Goal: Communication & Community: Answer question/provide support

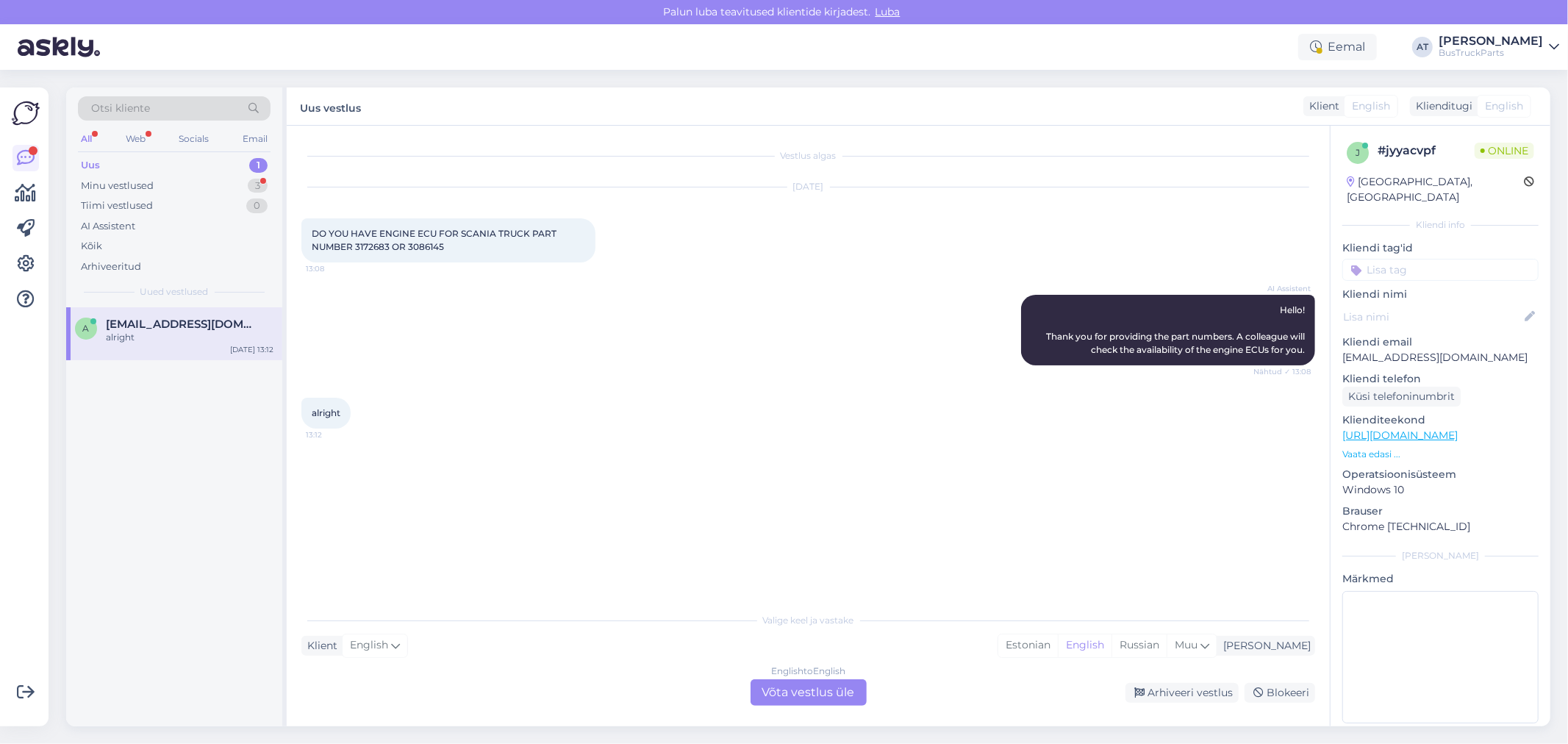
click at [520, 382] on div "alright 13:12" at bounding box center [808, 414] width 1014 height 64
drag, startPoint x: 1480, startPoint y: 344, endPoint x: 1347, endPoint y: 348, distance: 133.1
click at [1347, 350] on p "[EMAIL_ADDRESS][DOMAIN_NAME]" at bounding box center [1440, 358] width 197 height 15
click at [1408, 350] on p "[EMAIL_ADDRESS][DOMAIN_NAME]" at bounding box center [1440, 358] width 197 height 15
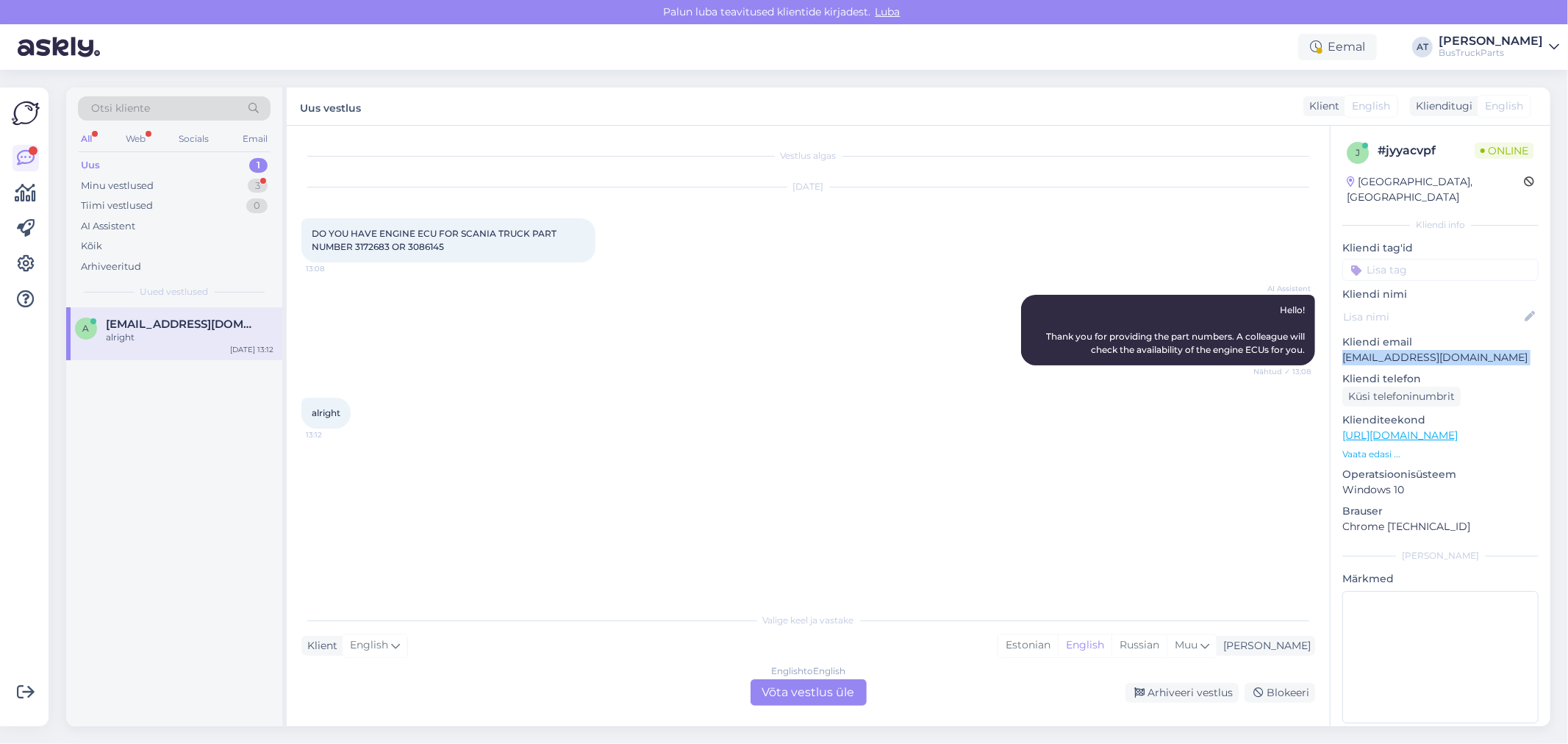
click at [1408, 350] on p "[EMAIL_ADDRESS][DOMAIN_NAME]" at bounding box center [1440, 358] width 197 height 15
click at [1437, 180] on div "[GEOGRAPHIC_DATA], [GEOGRAPHIC_DATA]" at bounding box center [1435, 190] width 177 height 31
copy div "Jeddah"
click at [807, 695] on div "English to English Võta vestlus üle" at bounding box center [808, 692] width 116 height 27
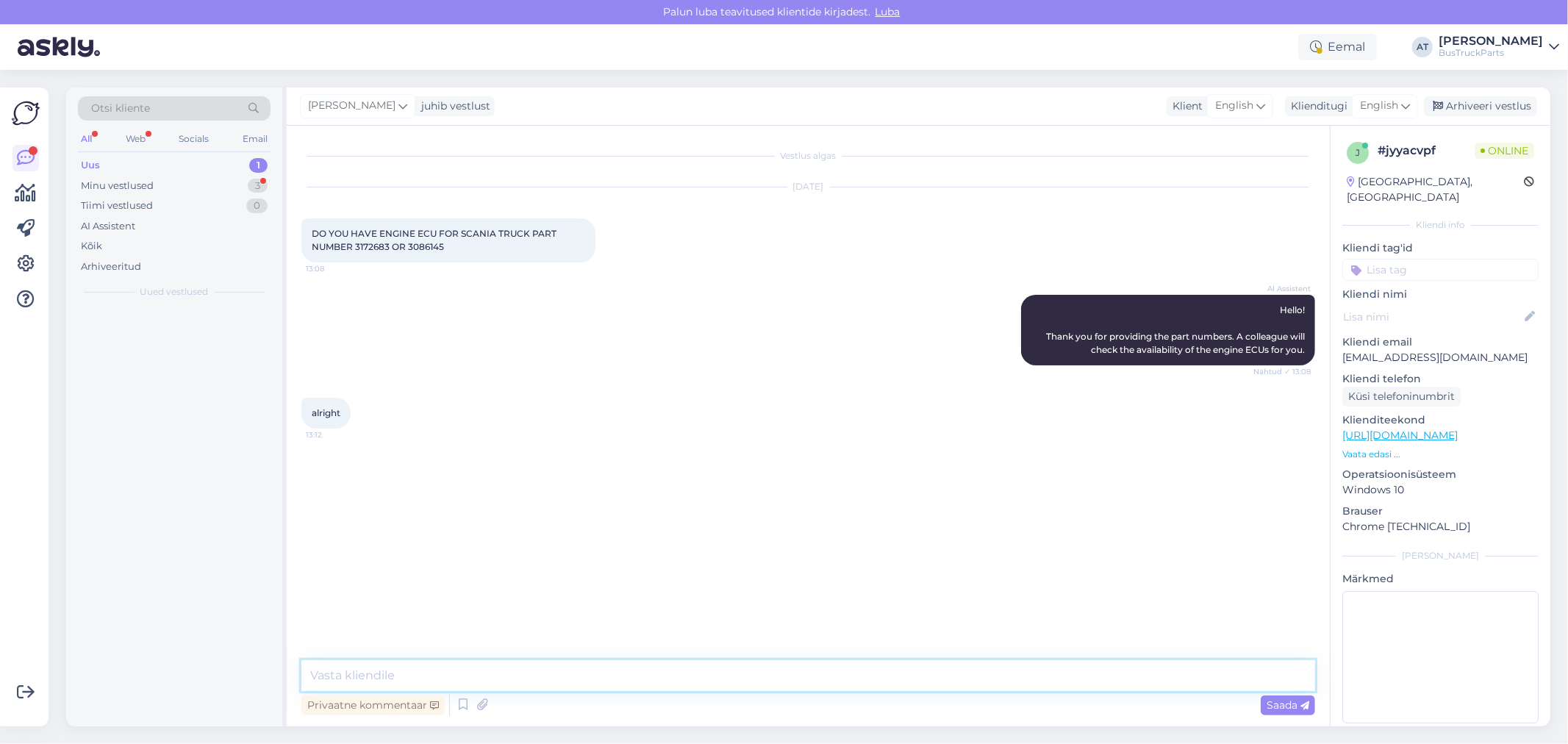
click at [807, 682] on textarea at bounding box center [808, 675] width 1014 height 31
type textarea "h"
type textarea "Hello"
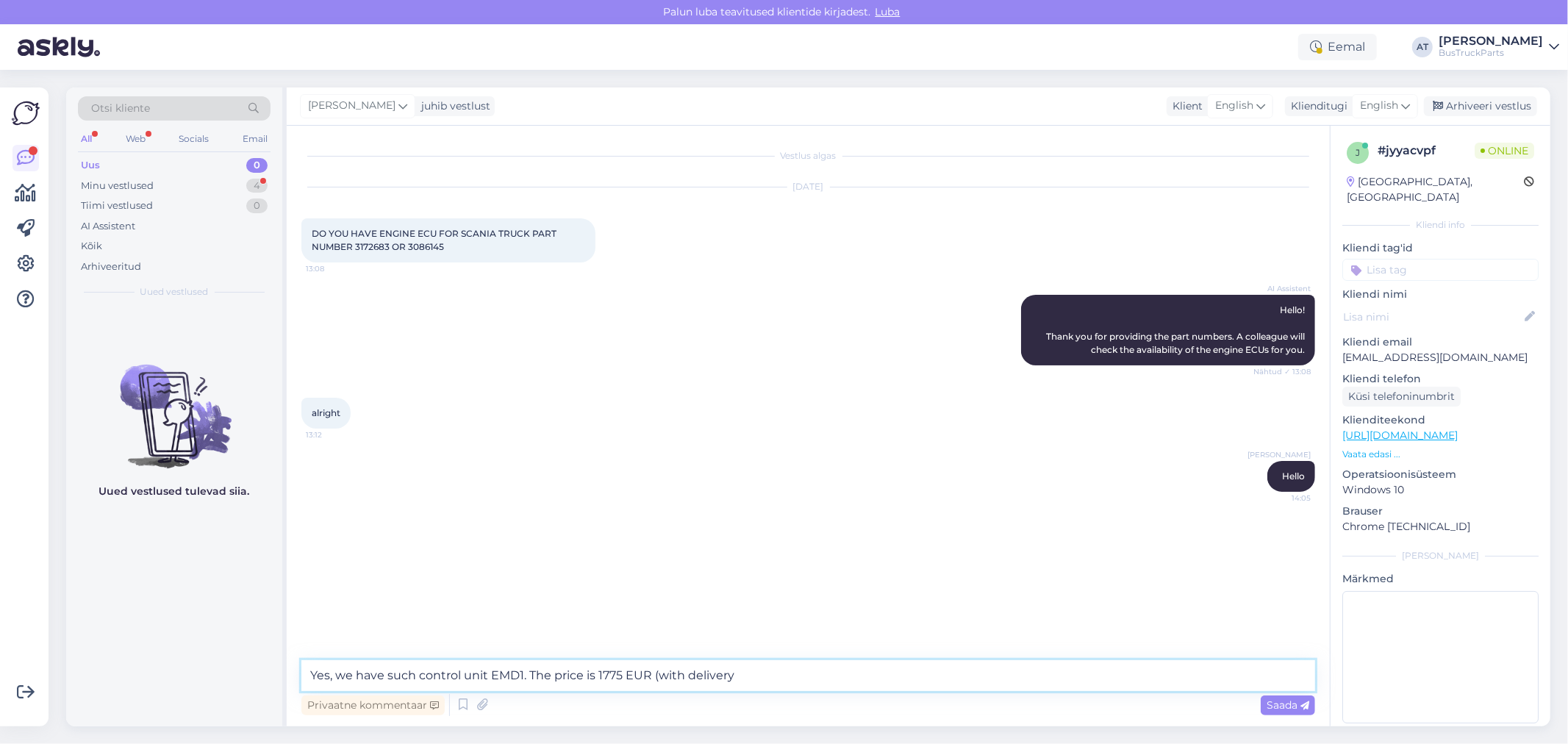
type textarea "Yes, we have such control unit EMD1. The price is 1775 EUR (with delivery)"
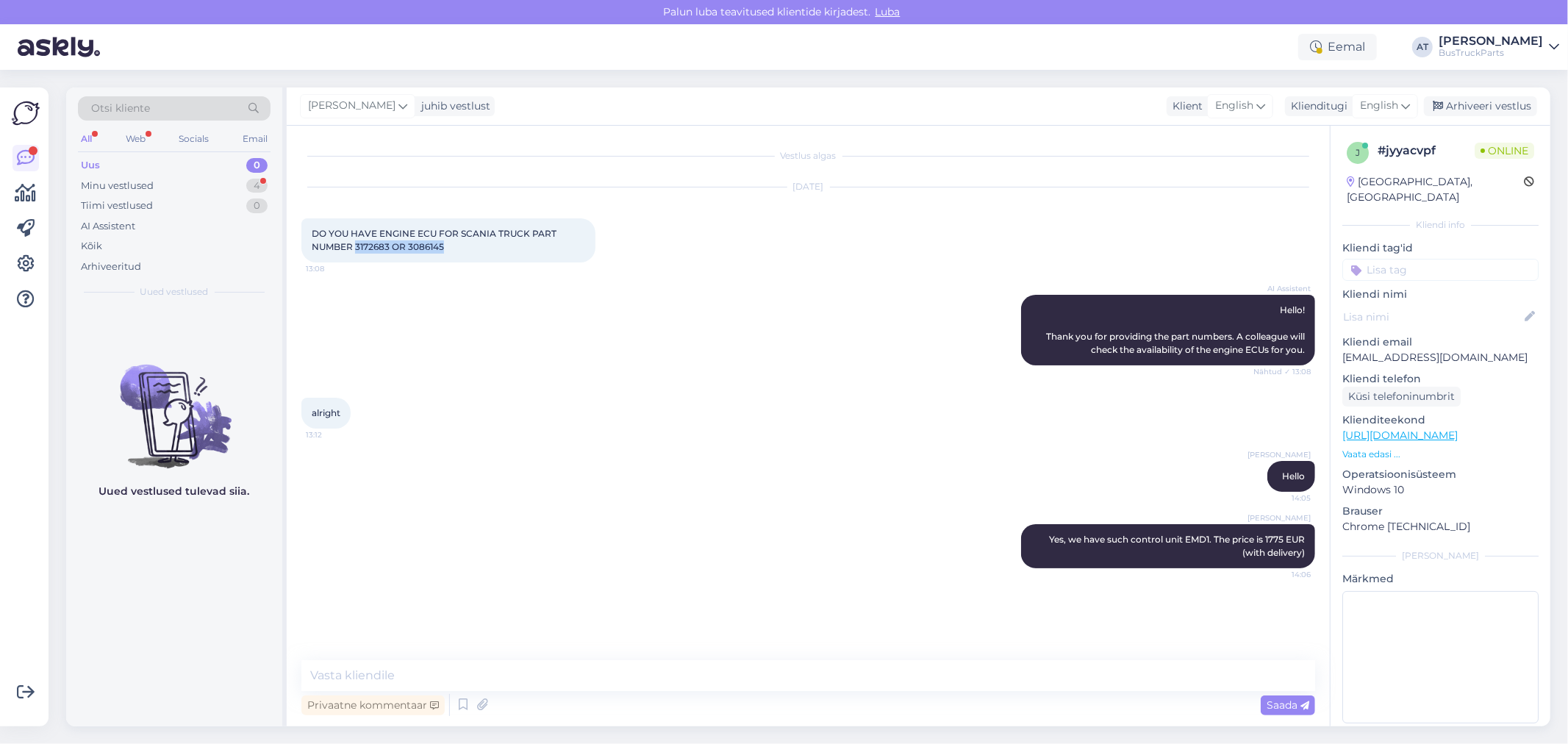
drag, startPoint x: 460, startPoint y: 240, endPoint x: 354, endPoint y: 245, distance: 106.1
click at [354, 245] on div "DO YOU HAVE ENGINE ECU FOR SCANIA TRUCK PART NUMBER 3172683 OR 3086145 13:08" at bounding box center [448, 239] width 294 height 44
copy span "3172683 OR 3086145"
click at [153, 191] on div "Minu vestlused 4" at bounding box center [174, 186] width 192 height 21
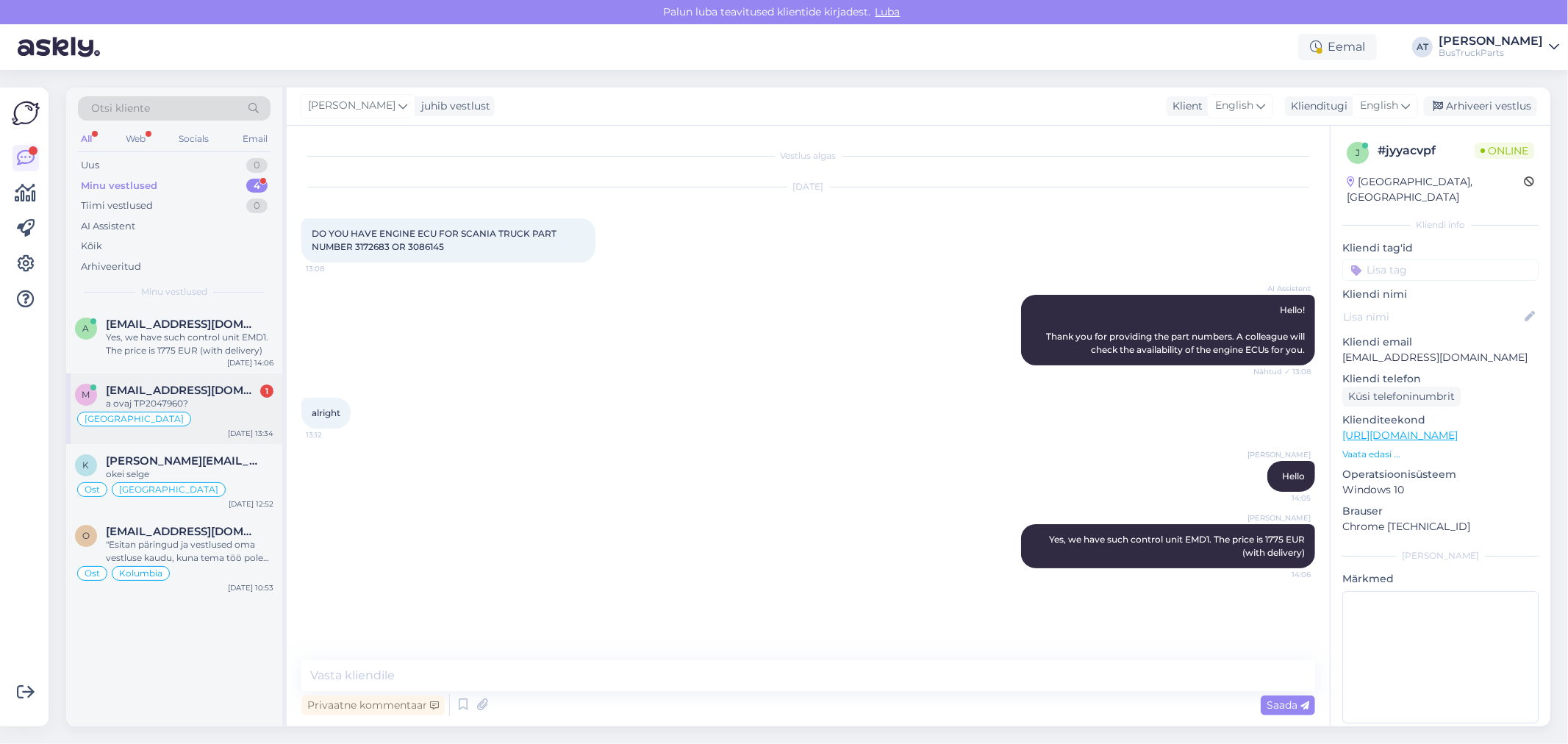
click at [188, 409] on div "a ovaj TP2047960?" at bounding box center [189, 403] width 167 height 13
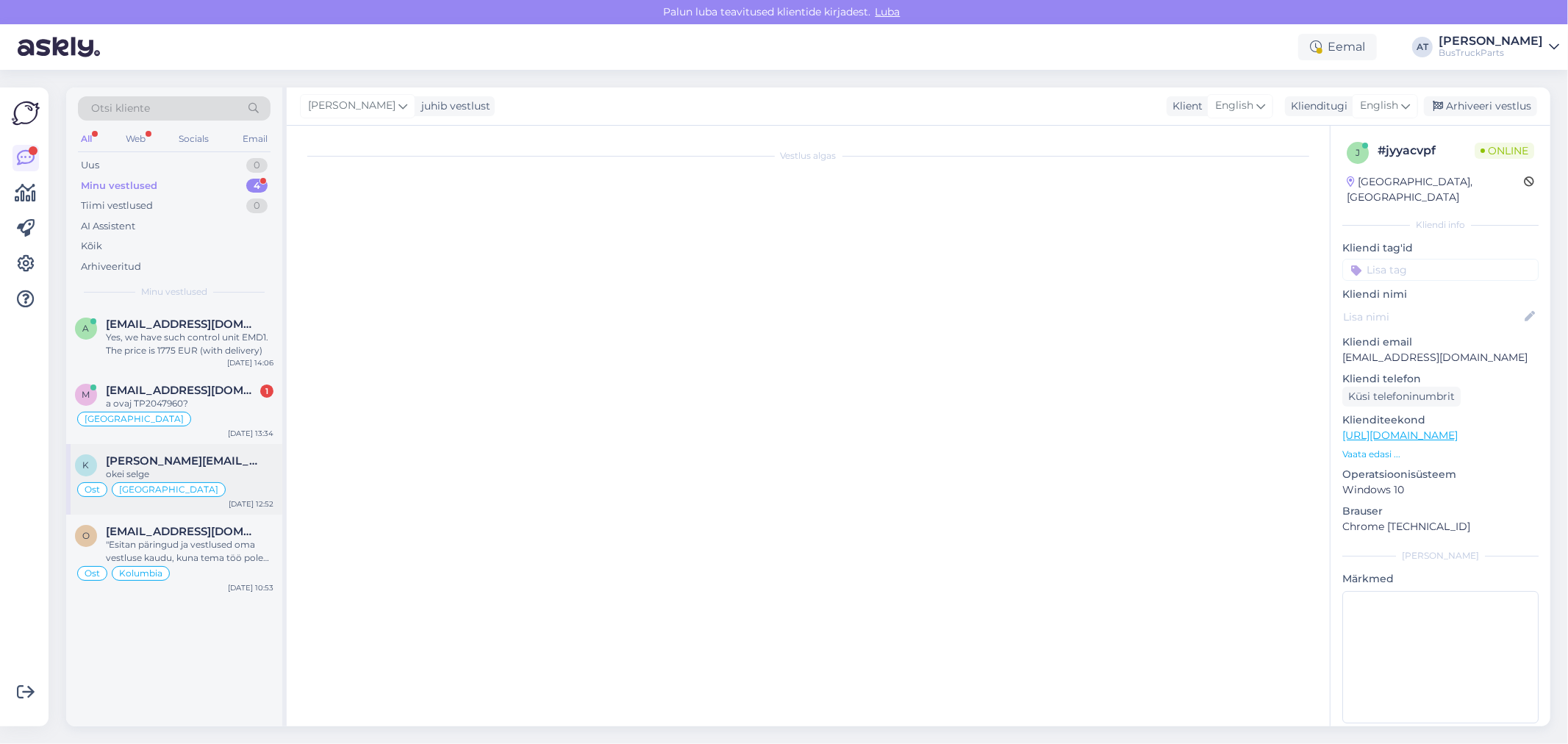
scroll to position [1103, 0]
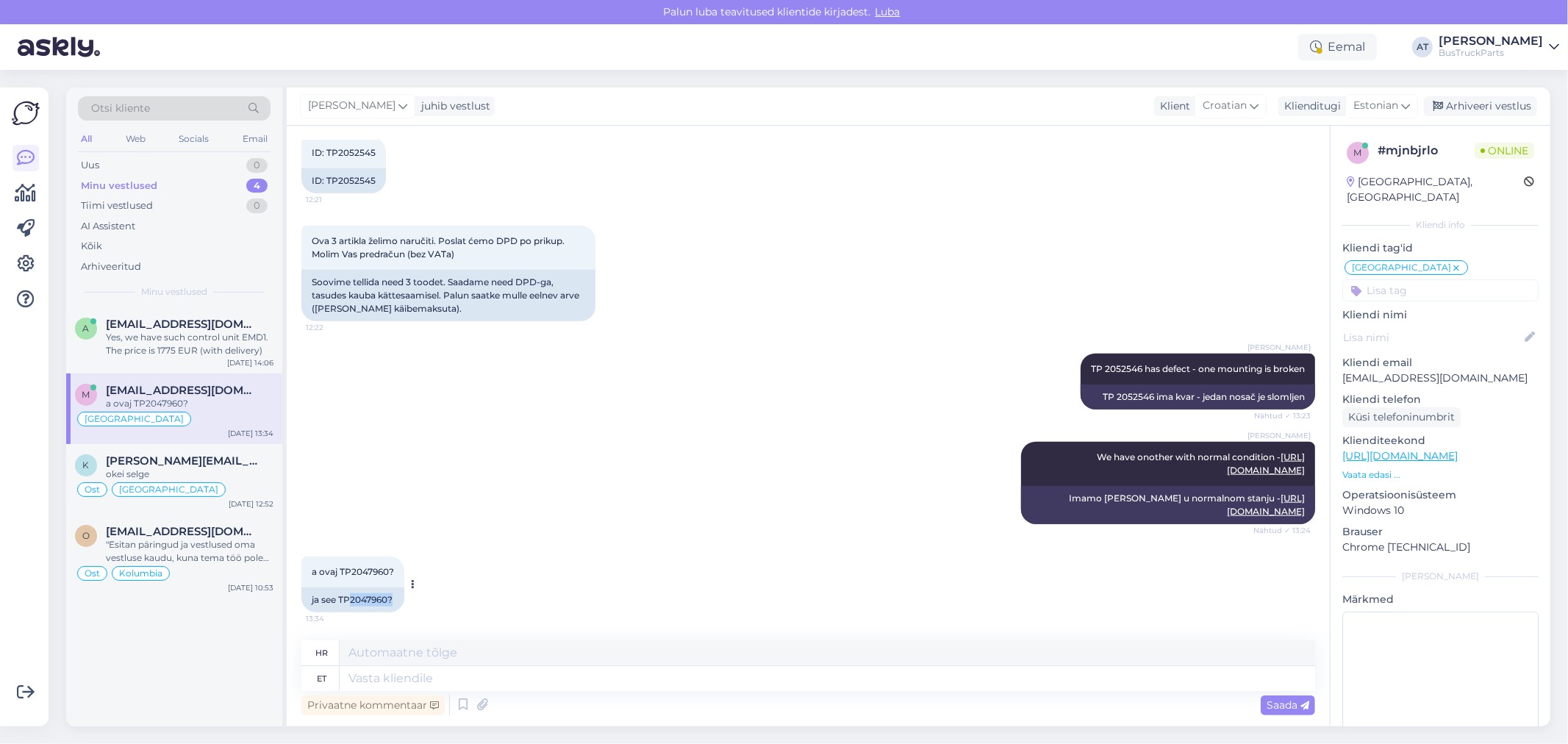
drag, startPoint x: 353, startPoint y: 596, endPoint x: 400, endPoint y: 599, distance: 47.1
click at [400, 599] on div "ja see TP2047960?" at bounding box center [353, 599] width 103 height 25
copy div "2047960?"
click at [1473, 371] on p "[EMAIL_ADDRESS][DOMAIN_NAME]" at bounding box center [1440, 378] width 197 height 15
drag, startPoint x: 1464, startPoint y: 361, endPoint x: 1344, endPoint y: 364, distance: 120.0
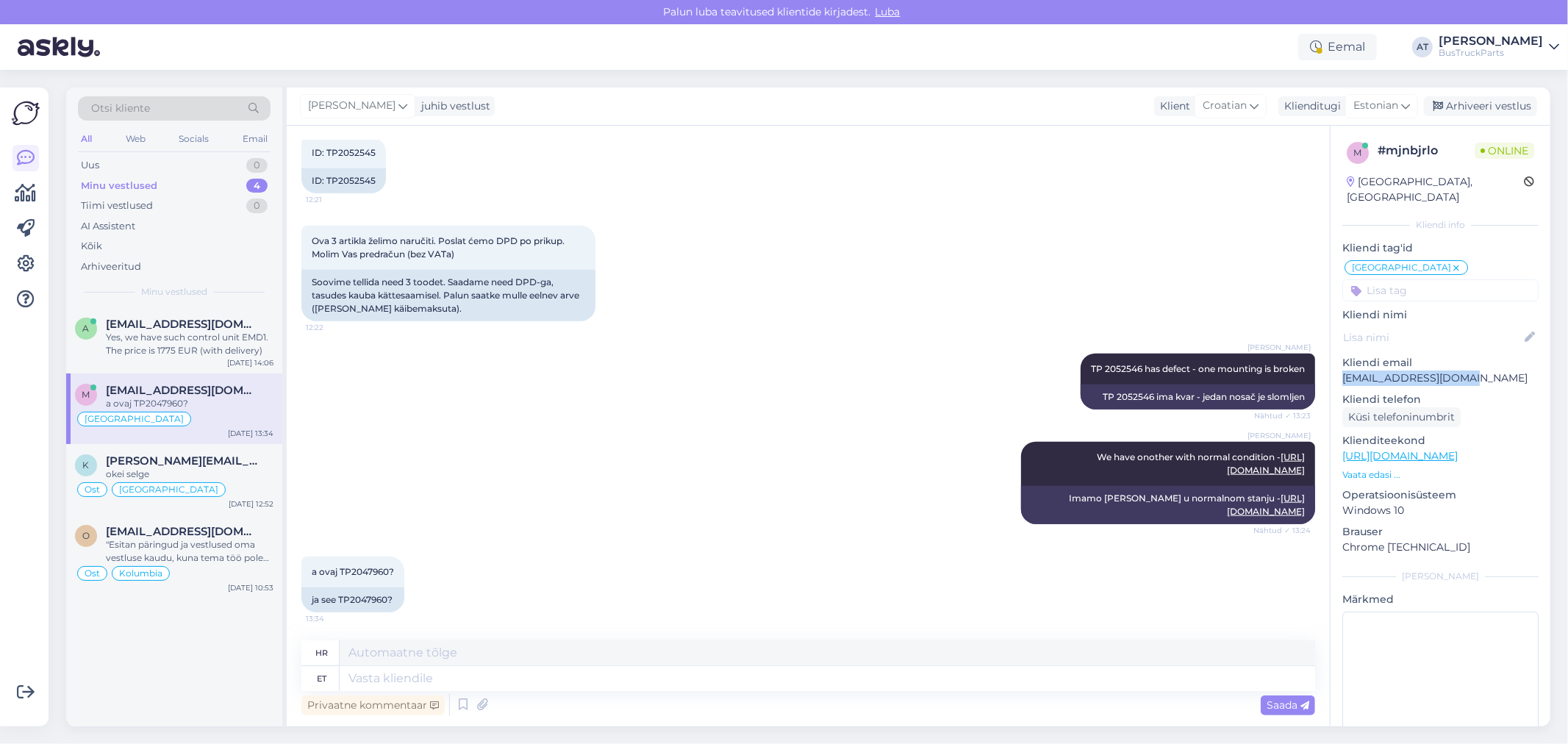
click at [1344, 371] on p "[EMAIL_ADDRESS][DOMAIN_NAME]" at bounding box center [1440, 378] width 197 height 15
copy p "[EMAIL_ADDRESS][DOMAIN_NAME]"
click at [857, 674] on textarea at bounding box center [827, 678] width 976 height 25
type textarea "okay"
type textarea "u redu"
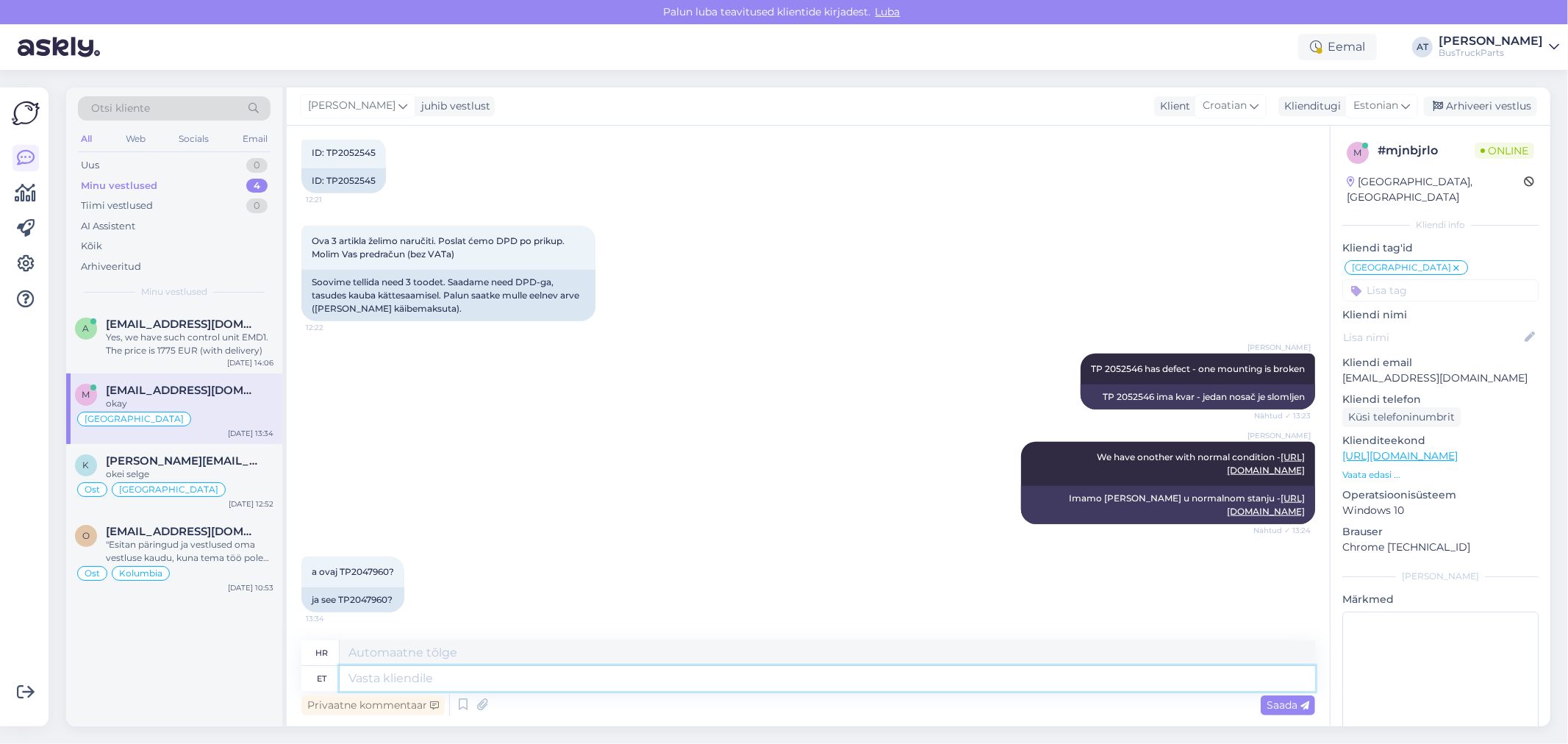
scroll to position [1191, 0]
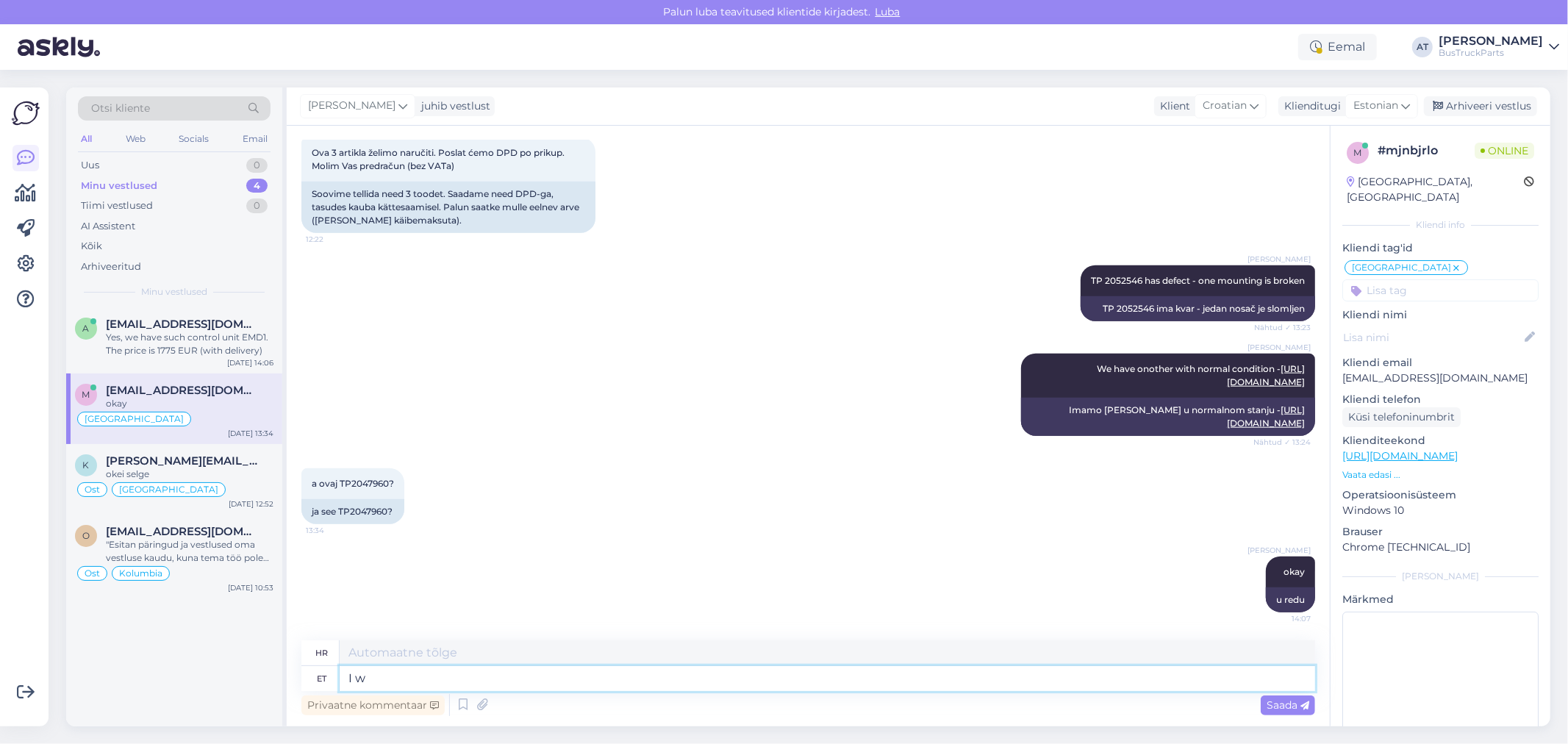
type textarea "I wi"
type textarea "[PERSON_NAME]"
type textarea "I will"
type textarea "Hoću"
type textarea "I will send th"
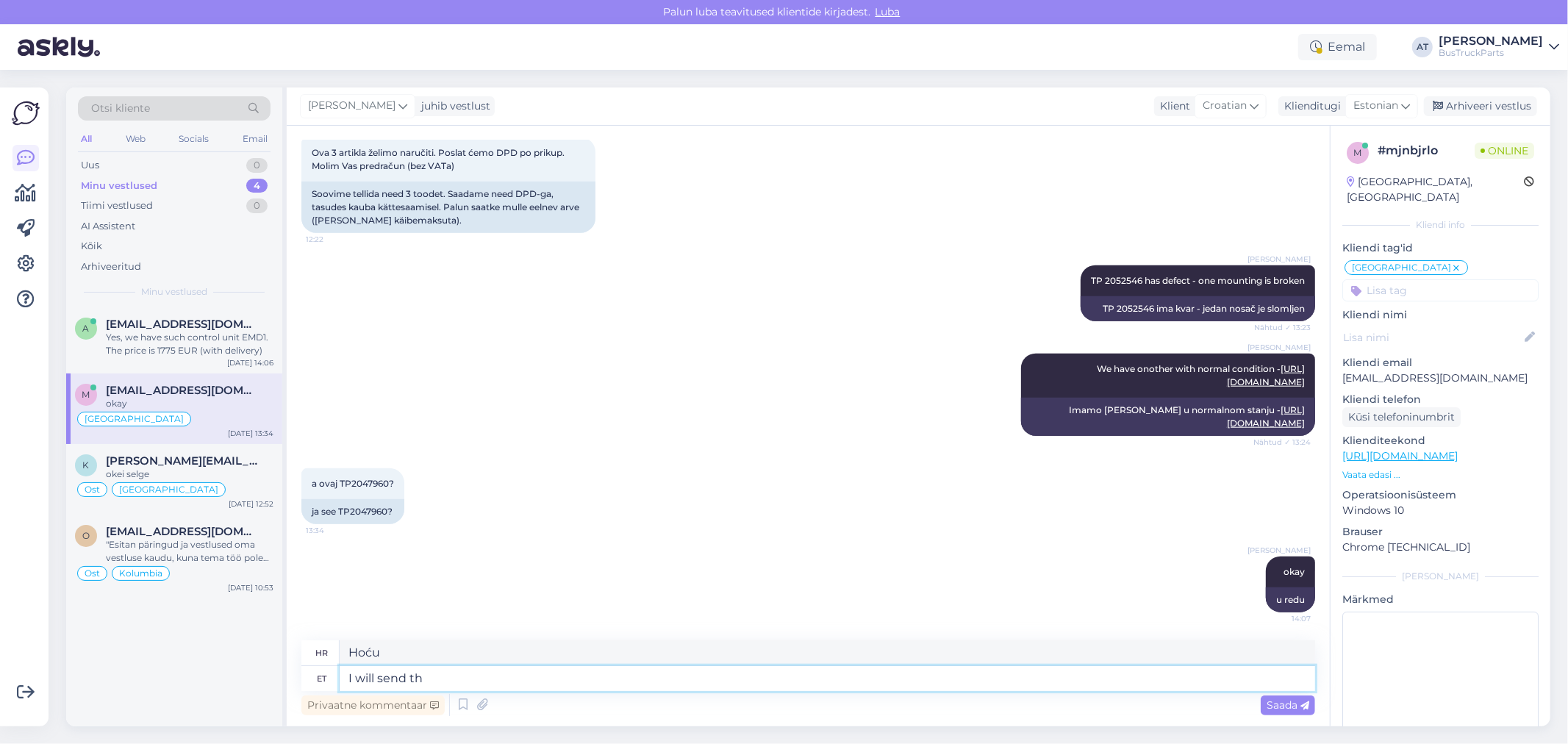
type textarea "Poslat ću"
type textarea "I will send th eoffer"
type textarea "Poslat ću ponudu."
type textarea "I will send th eoffer with i"
type textarea "Poslat ću ponudu s"
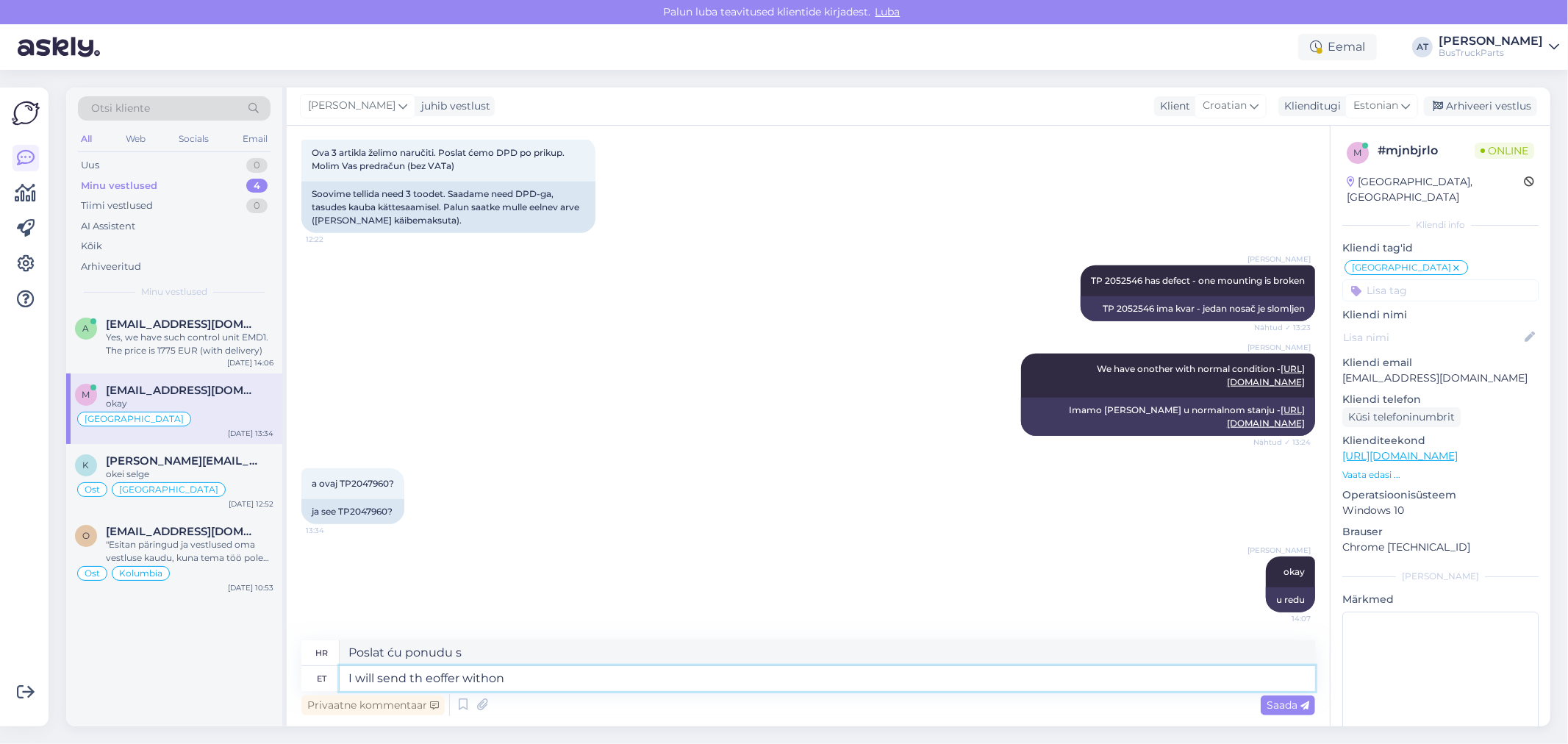
type textarea "I will send th eoffer withon"
type textarea "Poslat ću ponudu s [PERSON_NAME]."
type textarea "I will send th eoffer within"
type textarea "Poslat ću ponudu s"
type textarea "I will send th eoffer within"
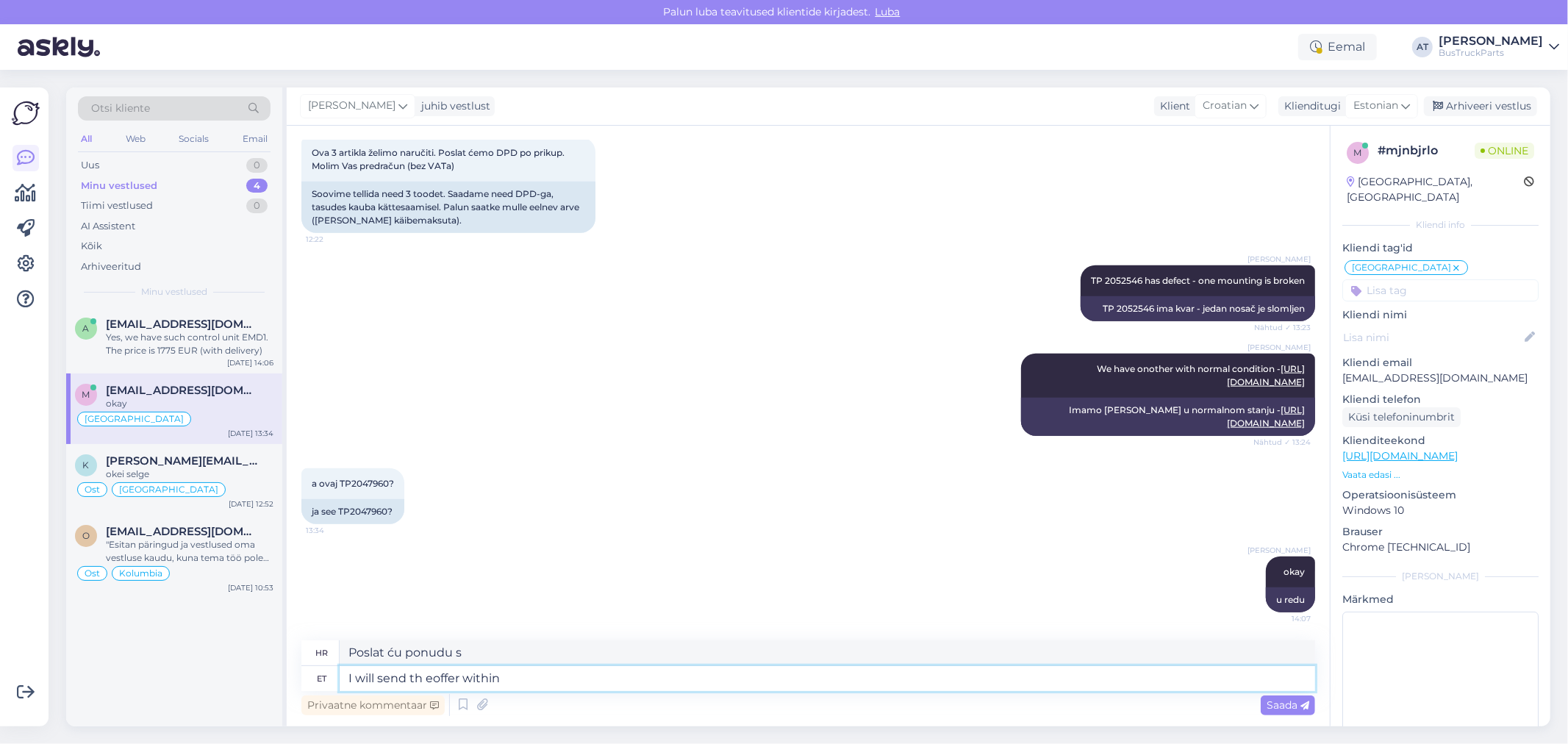
type textarea "Ponudu ću poslati unutar"
type textarea "I will send th eoffer within few min"
type textarea "Poslat ću ponudu za nekoliko"
type textarea "I will send th eoffer within few minutes"
type textarea "Poslat ću ponudu za nekoliko minuta"
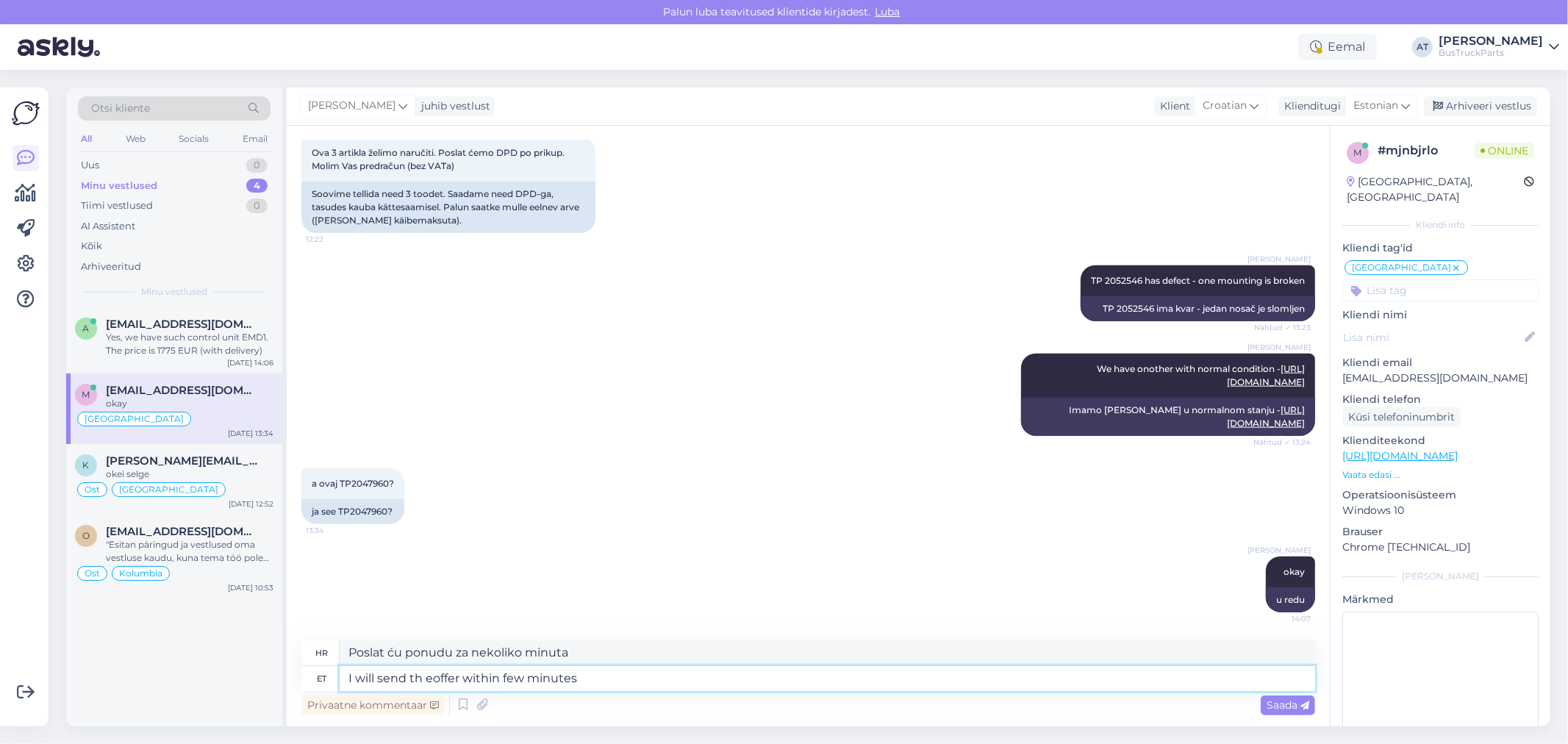
type textarea "I will send th eoffer within few minutes"
drag, startPoint x: 687, startPoint y: 681, endPoint x: 1101, endPoint y: 684, distance: 414.0
click at [693, 681] on textarea "I will send th eoffer within few minutes" at bounding box center [827, 678] width 976 height 25
click at [1280, 699] on span "Saada" at bounding box center [1288, 705] width 43 height 13
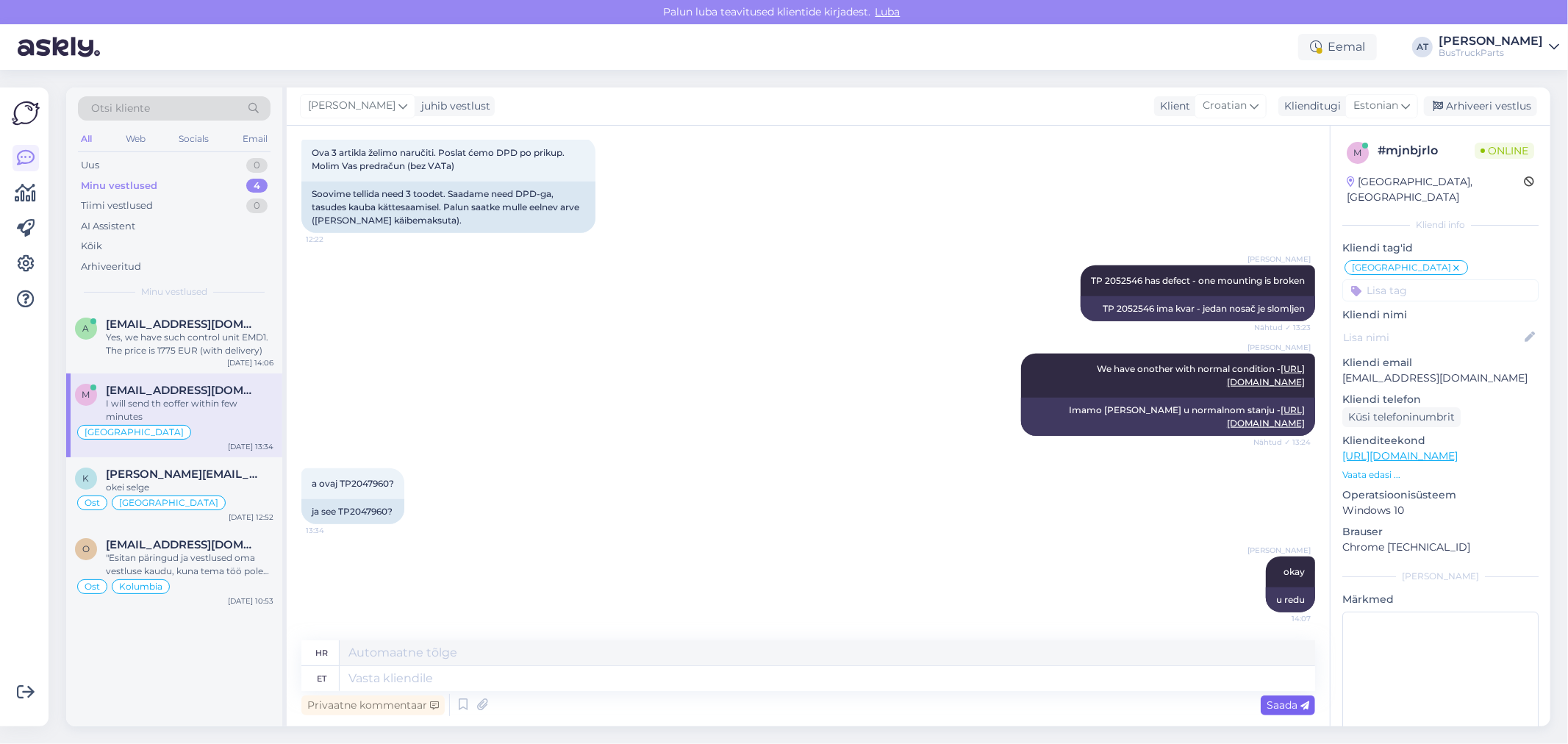
scroll to position [1279, 0]
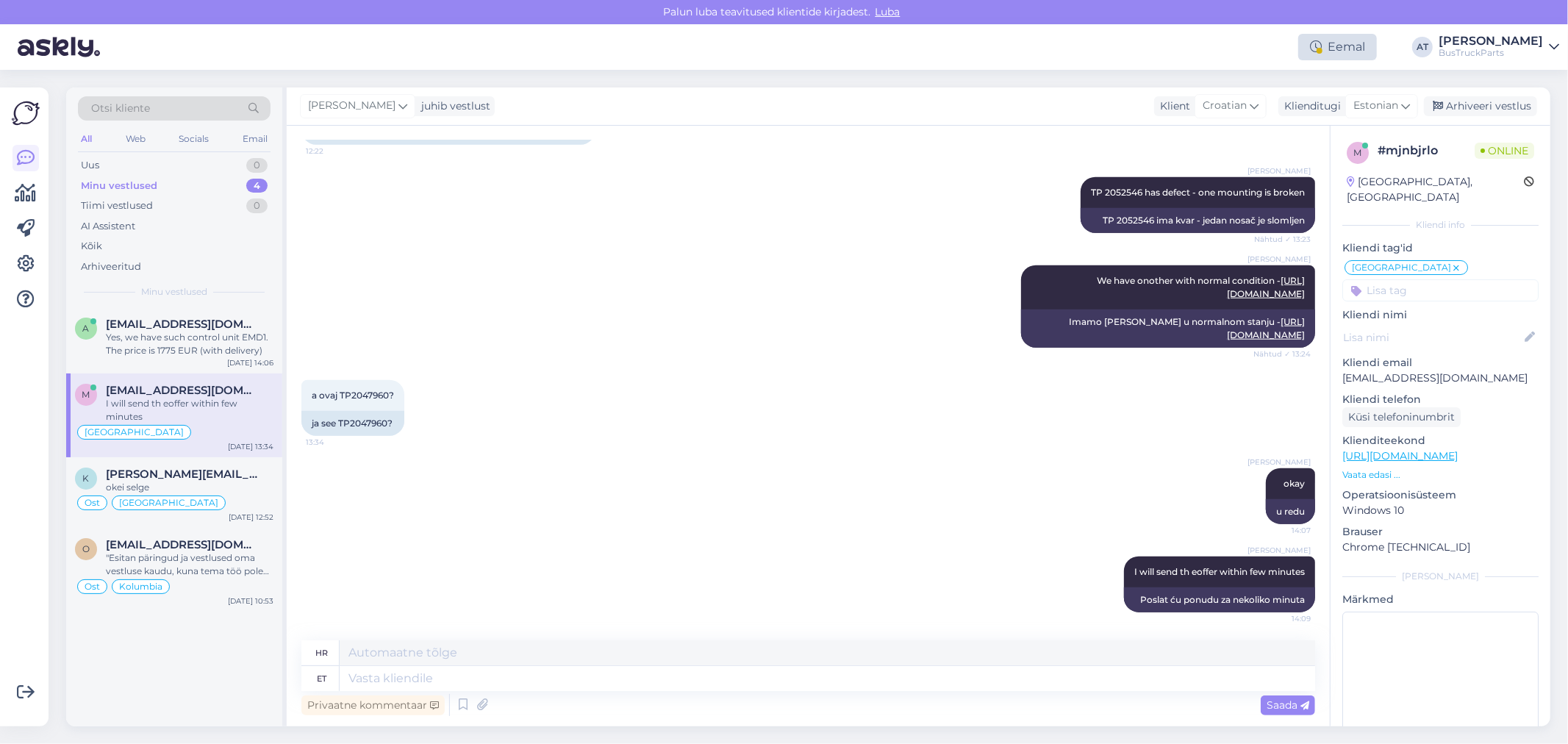
click at [1373, 56] on div "Eemal" at bounding box center [1338, 46] width 79 height 27
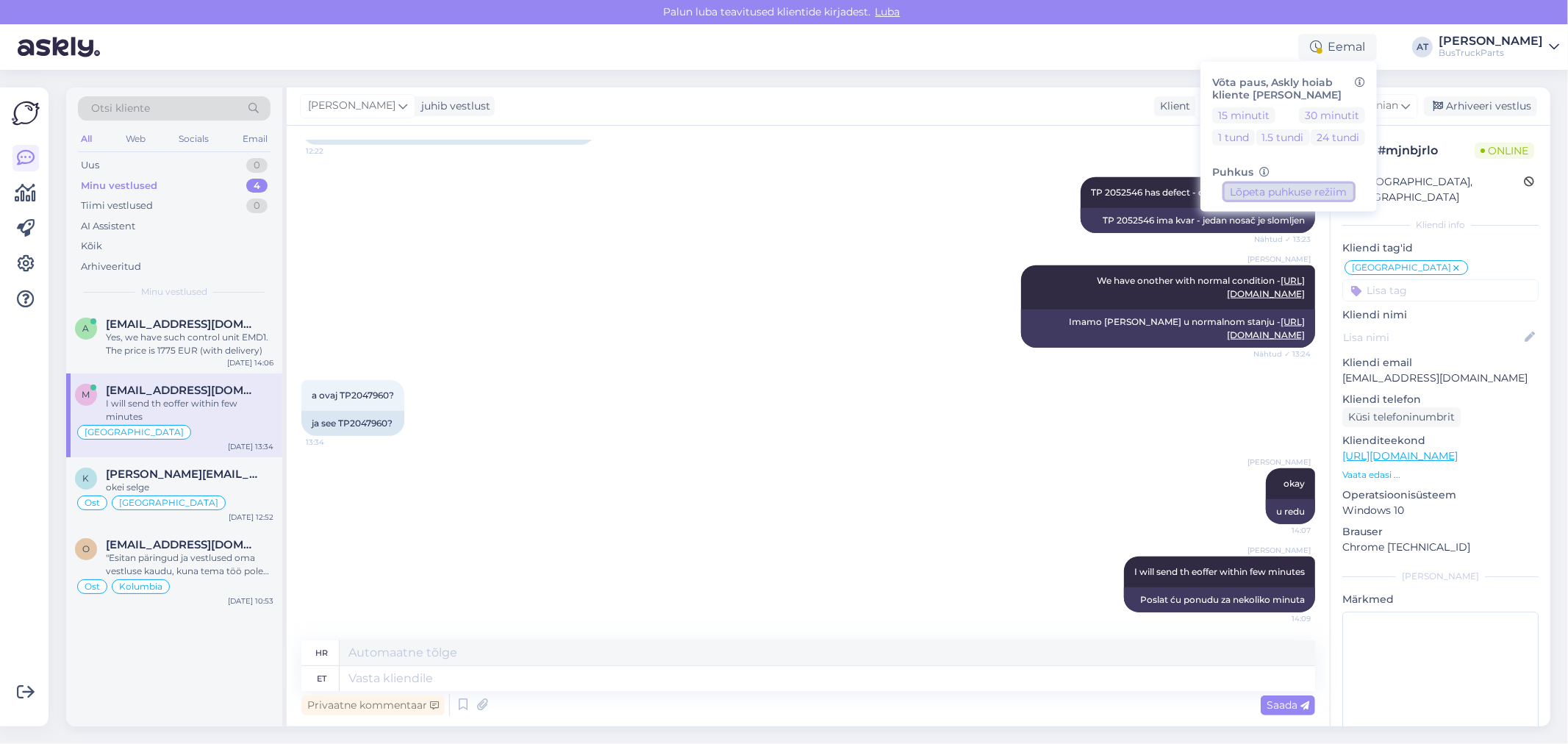
click at [1335, 193] on button "Lõpeta puhkuse režiim" at bounding box center [1289, 191] width 129 height 16
click at [475, 706] on icon at bounding box center [482, 705] width 21 height 22
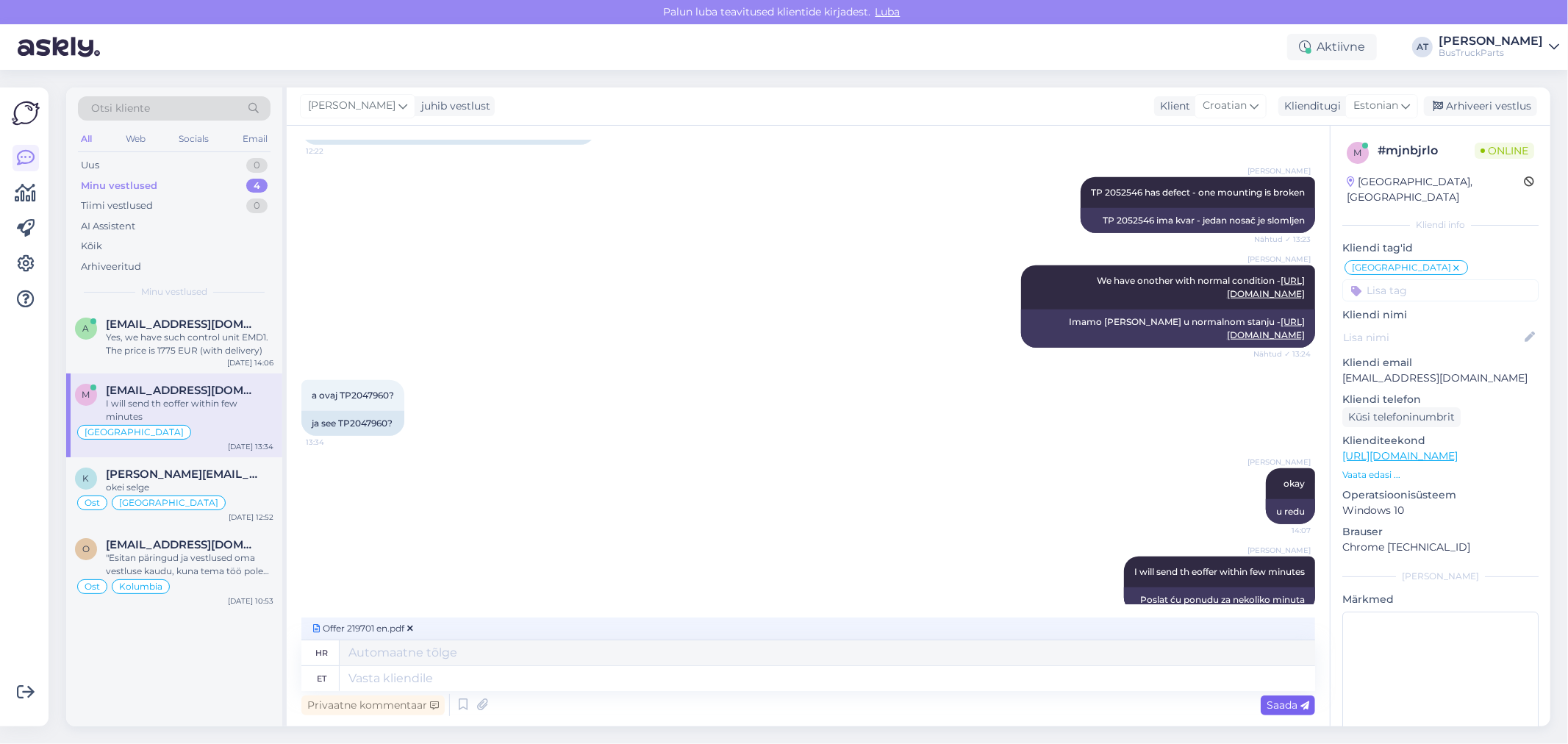
click at [1293, 715] on div "Saada" at bounding box center [1287, 705] width 54 height 20
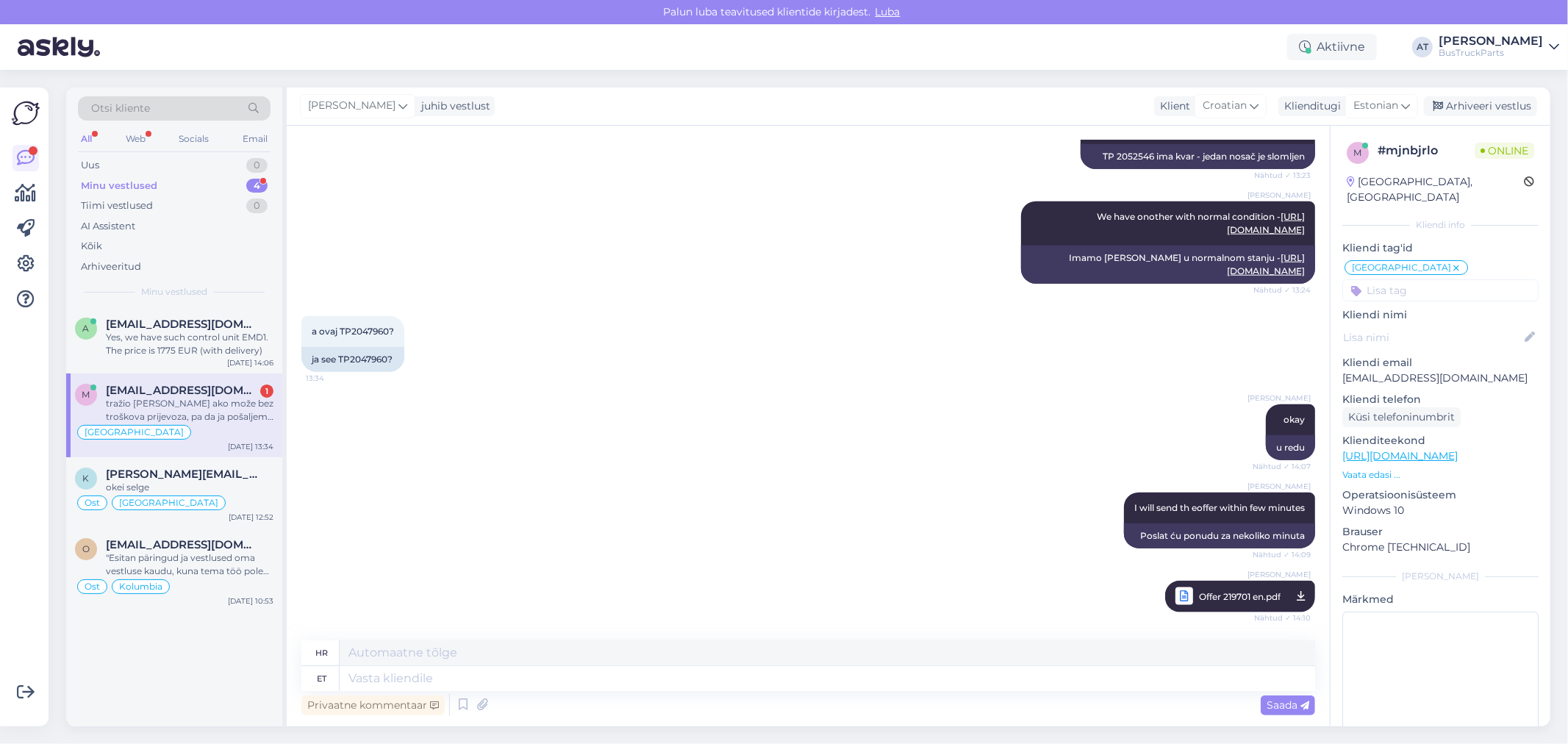
scroll to position [1457, 0]
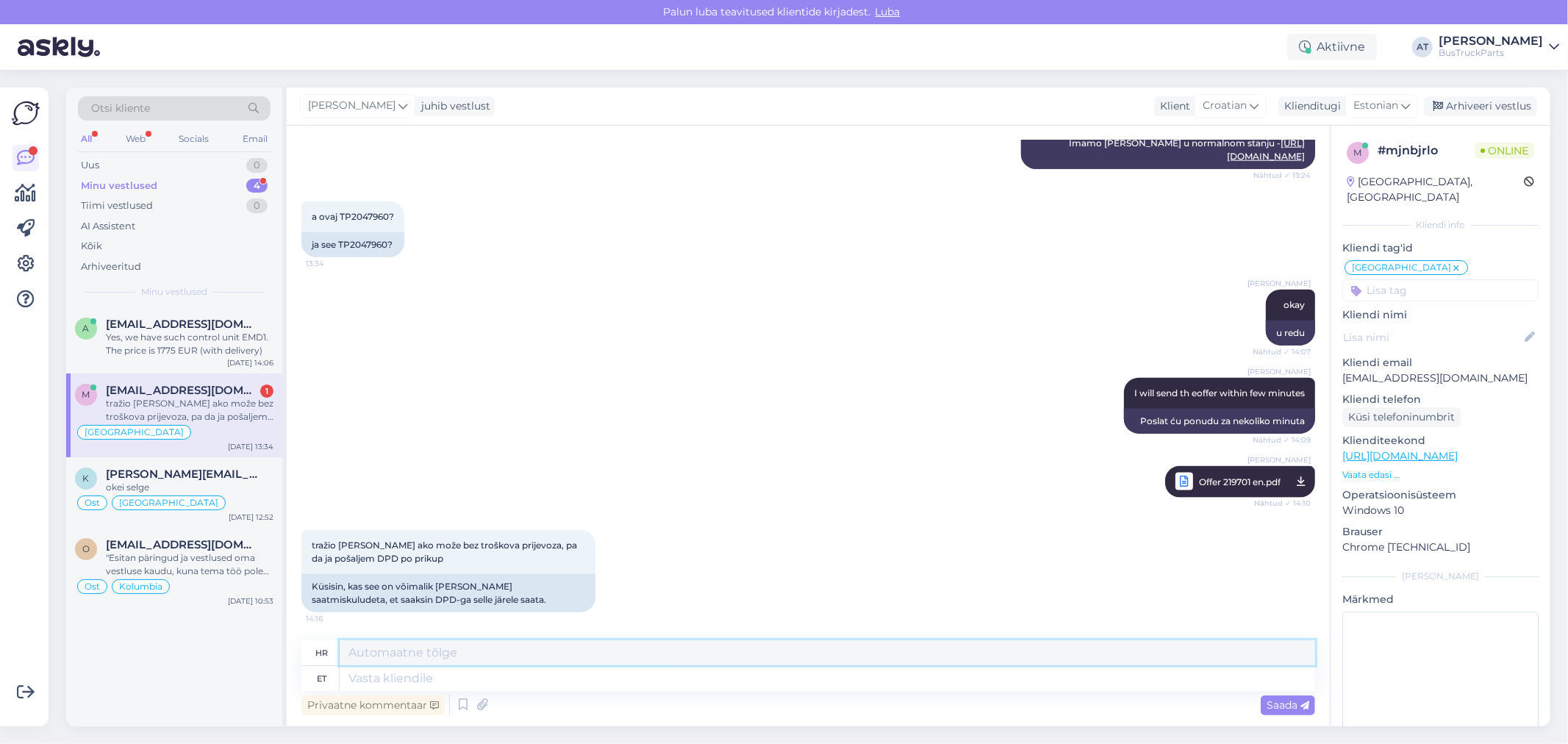
click at [608, 664] on textarea at bounding box center [827, 652] width 976 height 25
type textarea "j"
click at [534, 677] on textarea at bounding box center [827, 678] width 976 height 25
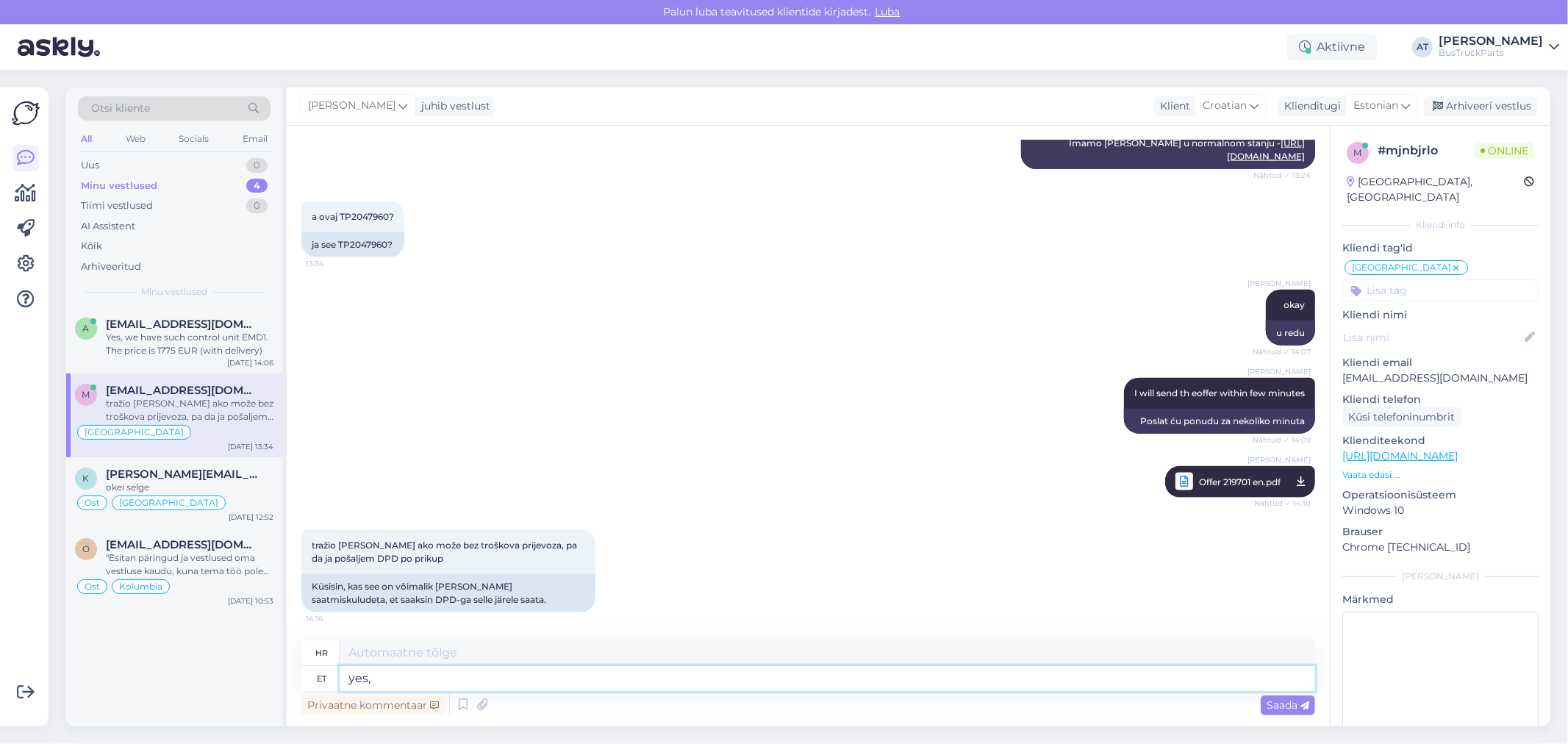
type textarea "yes, s"
type textarea "Da,"
type textarea "yes, sure"
type textarea "da, umrijeti"
type textarea "yes, sure"
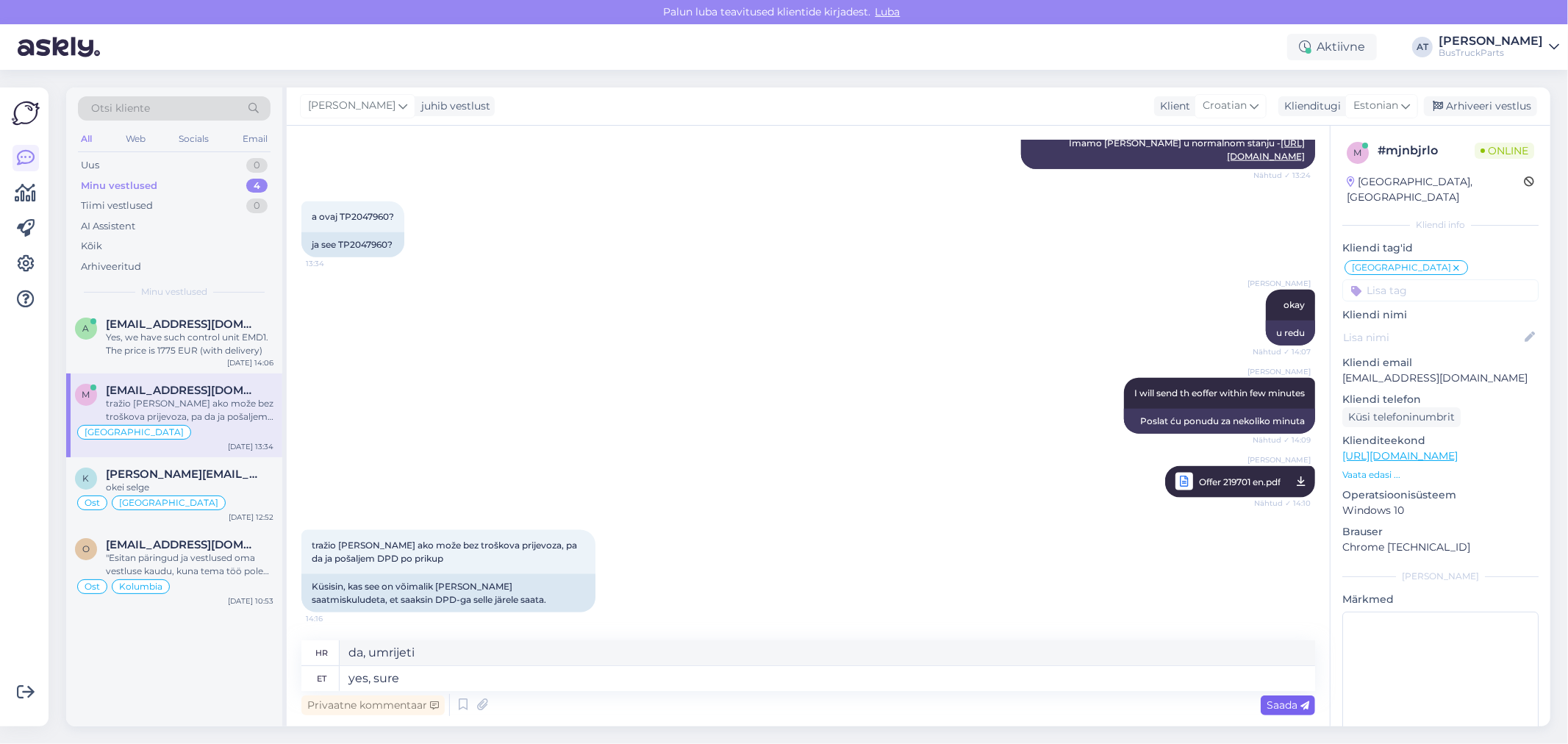
click at [1273, 706] on span "Saada" at bounding box center [1288, 705] width 43 height 13
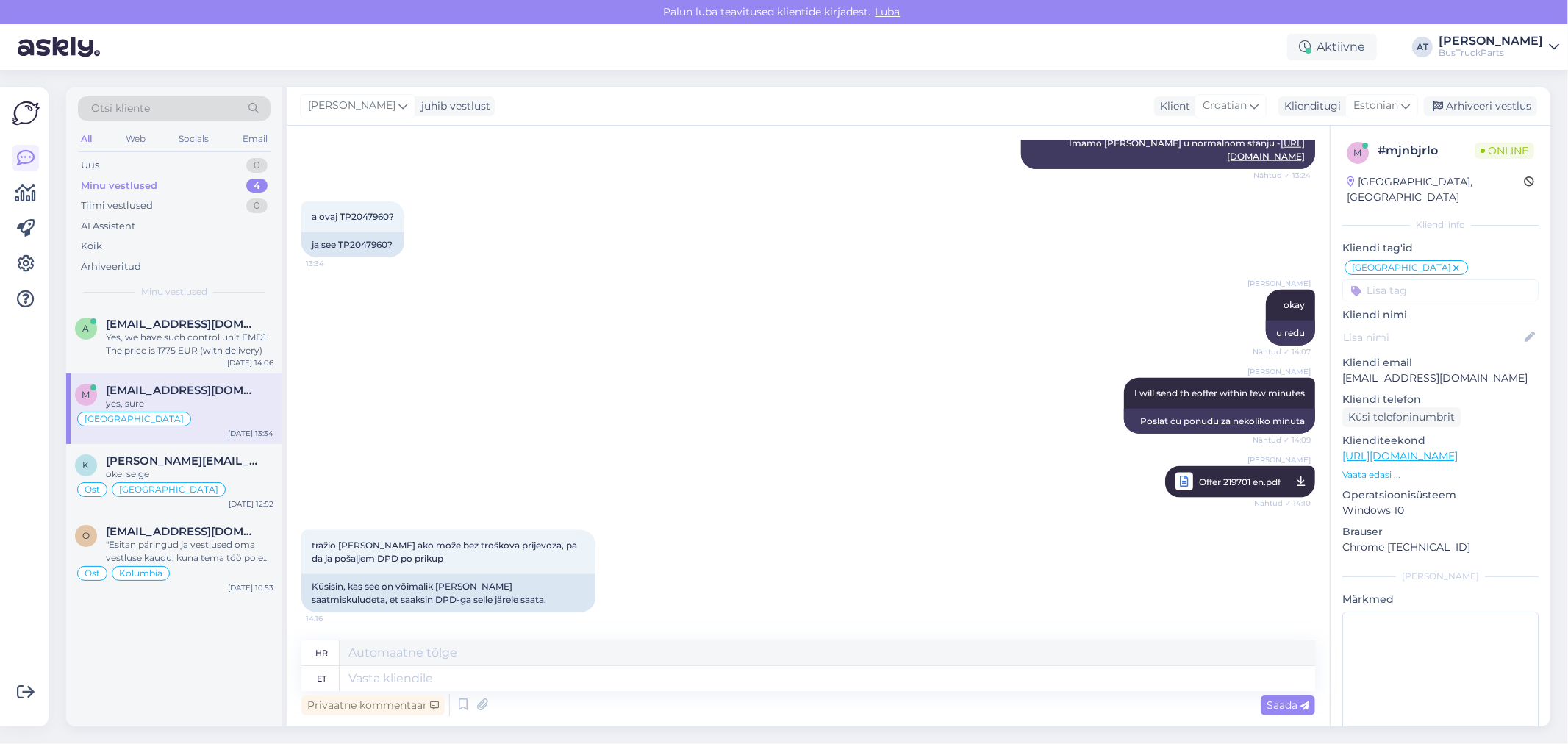
scroll to position [1545, 0]
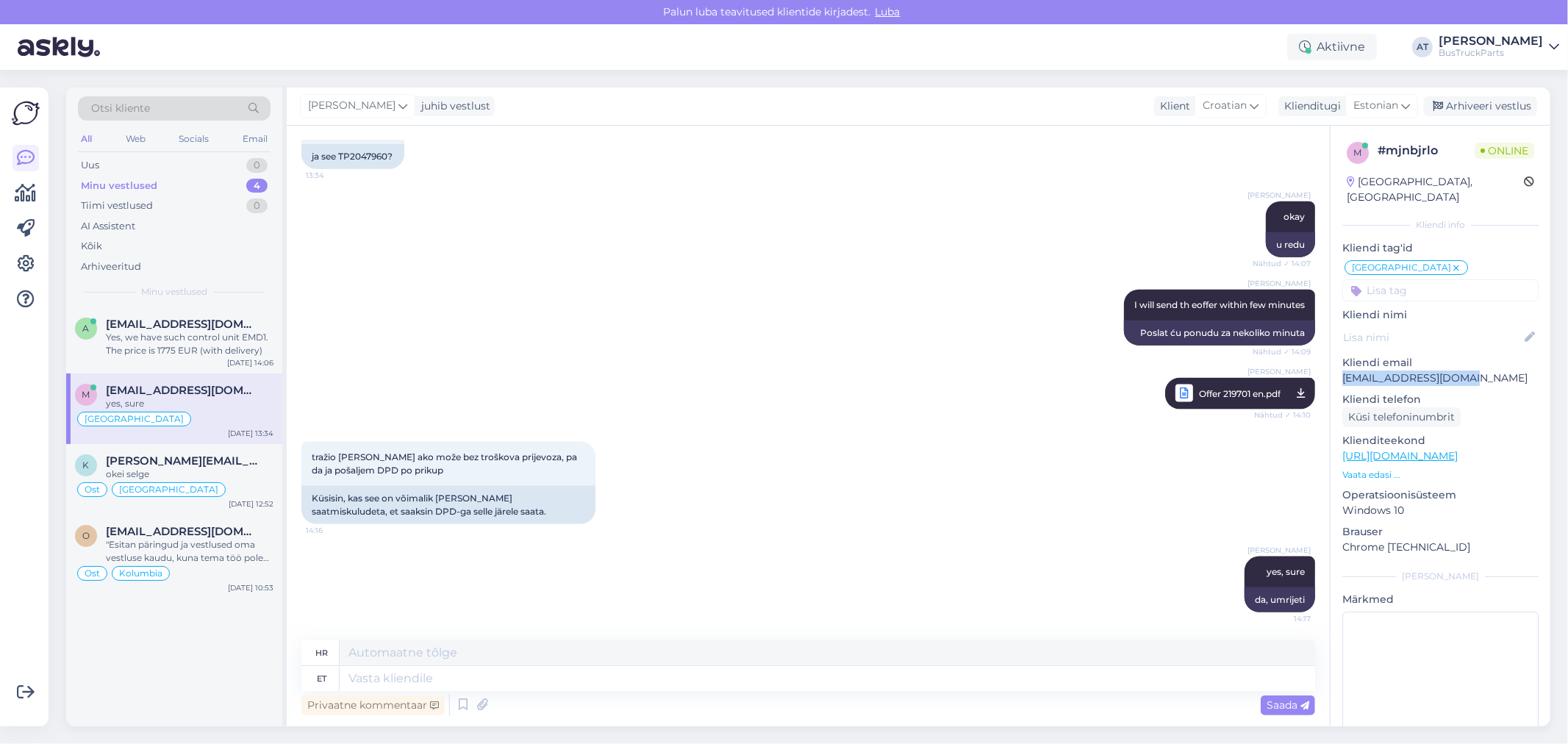
drag, startPoint x: 1466, startPoint y: 356, endPoint x: 1331, endPoint y: 358, distance: 135.0
click at [1331, 358] on div "m # mjnbjrlo Online [GEOGRAPHIC_DATA], [GEOGRAPHIC_DATA] [GEOGRAPHIC_DATA] info…" at bounding box center [1440, 445] width 220 height 640
copy p "[EMAIL_ADDRESS][DOMAIN_NAME]"
click at [1151, 666] on textarea at bounding box center [827, 678] width 976 height 25
click at [473, 707] on icon at bounding box center [482, 705] width 21 height 22
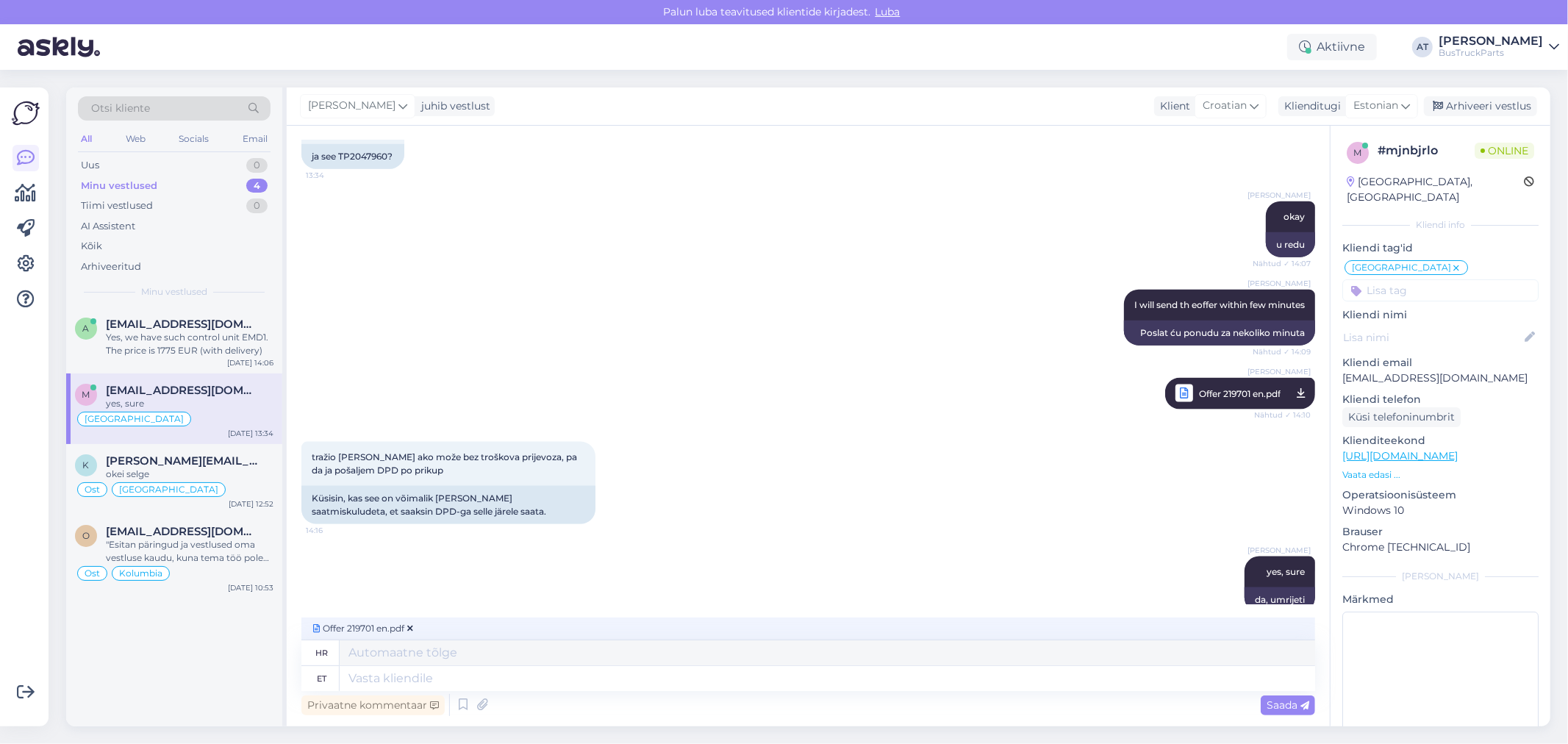
click at [1298, 703] on span "Saada" at bounding box center [1288, 705] width 43 height 13
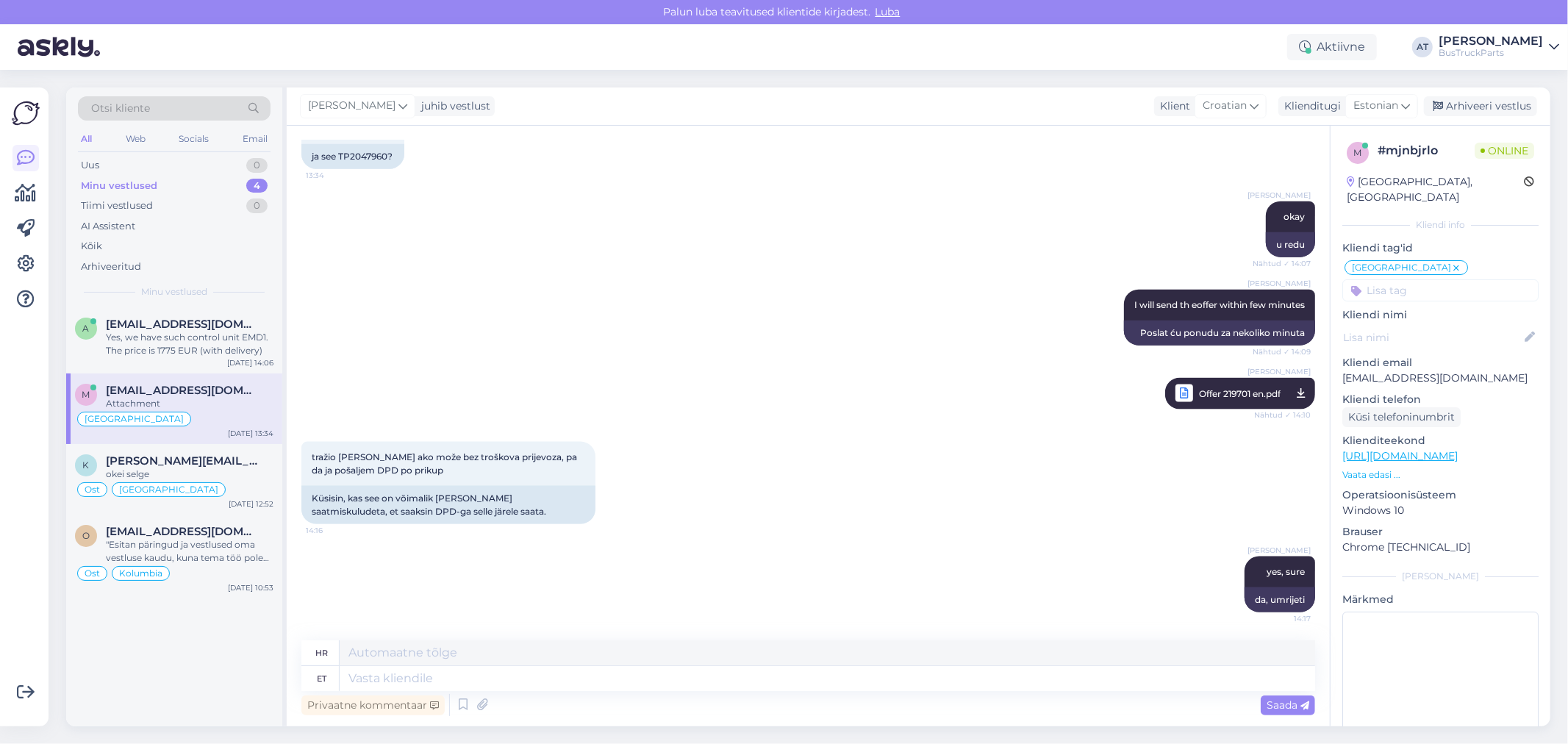
scroll to position [1610, 0]
